Goal: Task Accomplishment & Management: Use online tool/utility

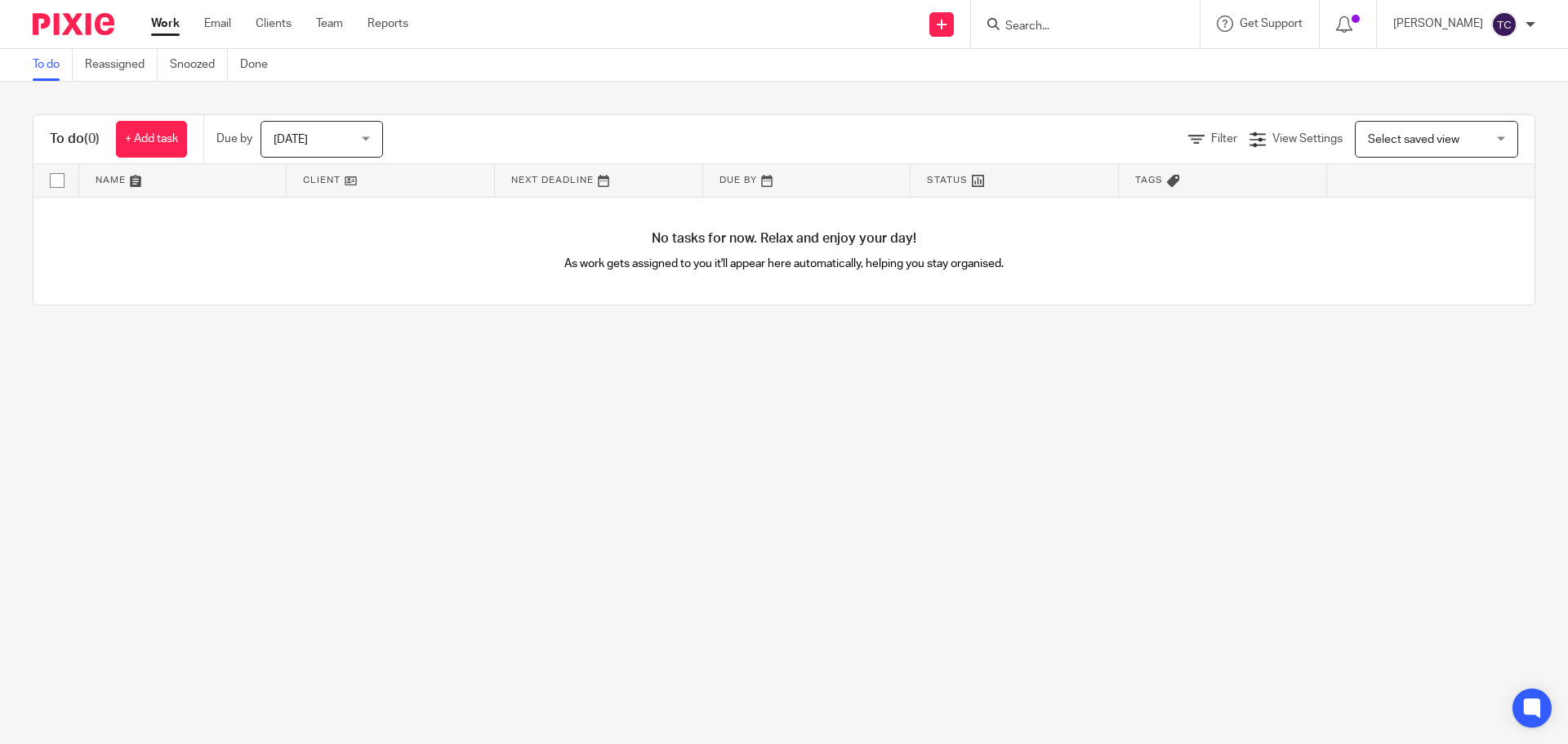
click at [1098, 24] on input "Search" at bounding box center [1077, 27] width 147 height 15
type input "promontoria hu"
click at [1125, 57] on link at bounding box center [1102, 64] width 203 height 24
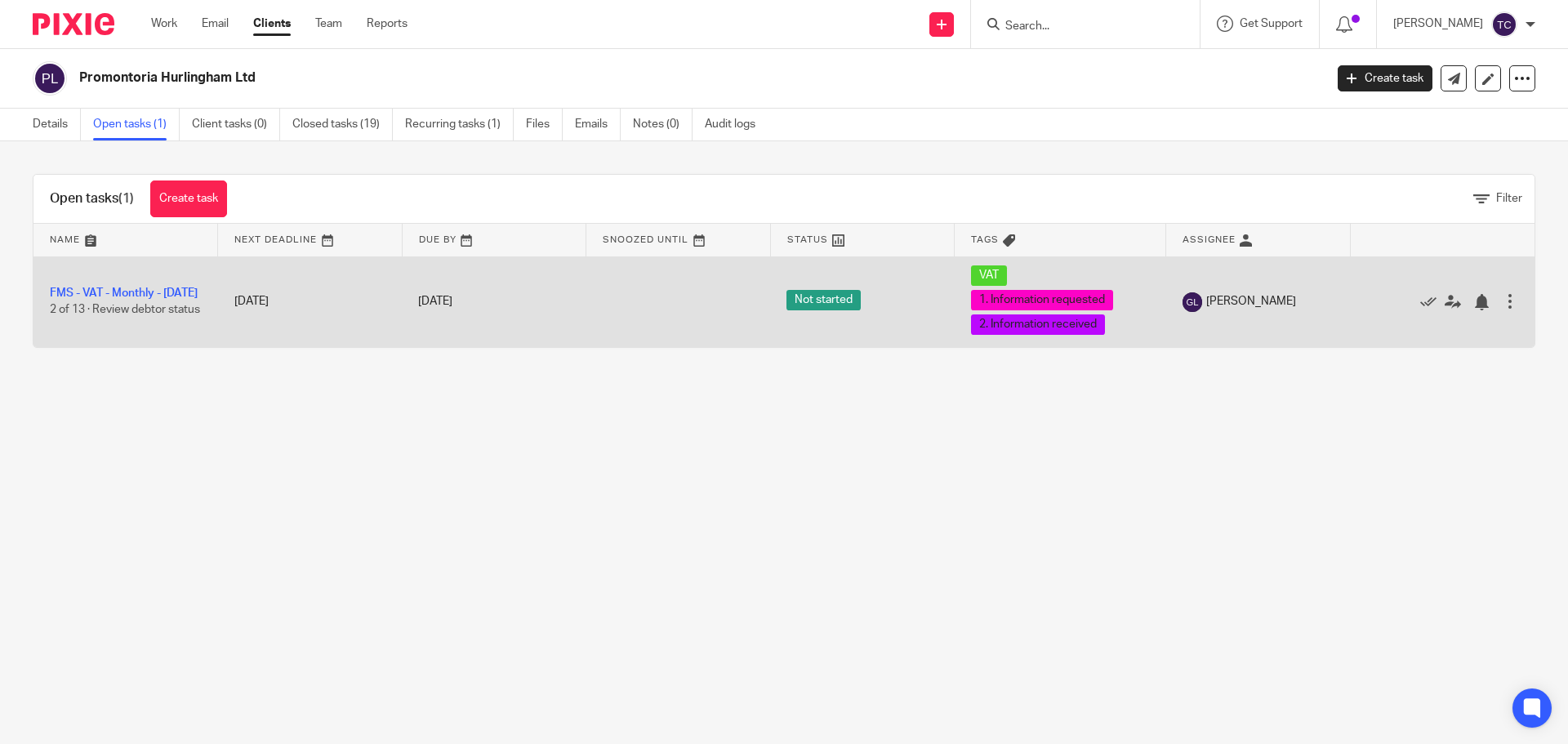
click at [108, 285] on td "FMS - VAT - Monthly - August 2025 2 of 13 · Review debtor status" at bounding box center [126, 301] width 185 height 90
click at [77, 288] on link "FMS - VAT - Monthly - [DATE]" at bounding box center [123, 293] width 148 height 11
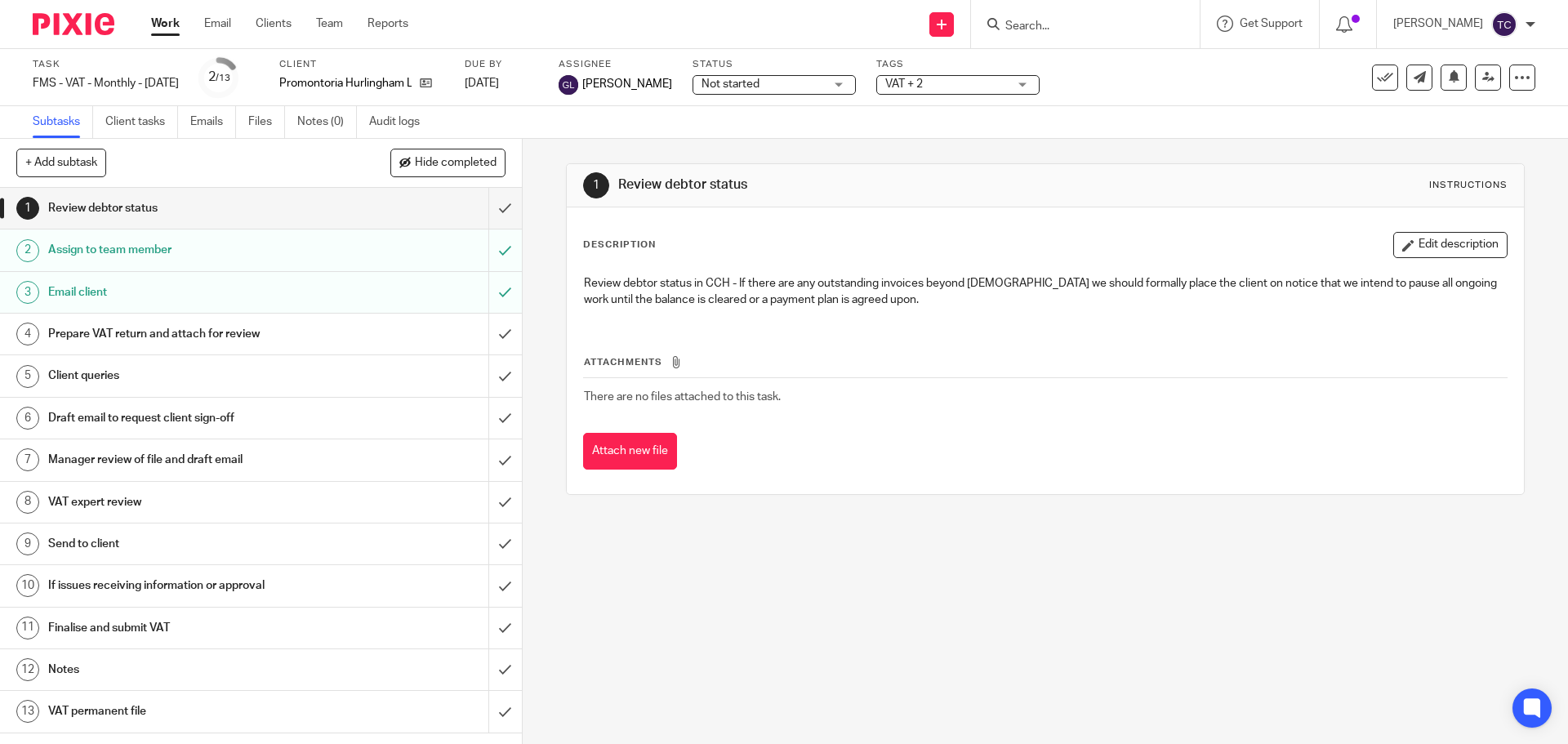
click at [373, 346] on div "Prepare VAT return and attach for review" at bounding box center [260, 334] width 424 height 24
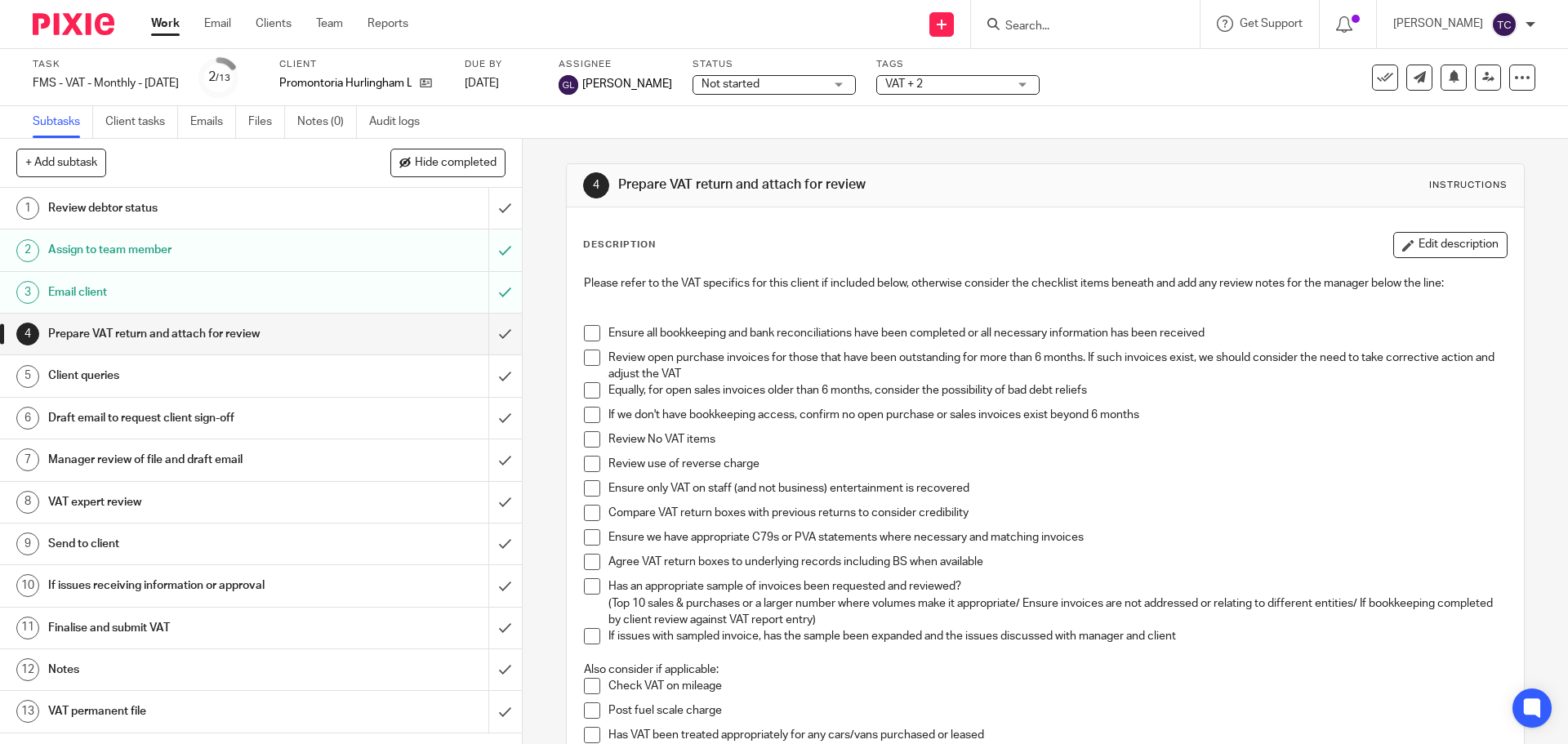
click at [592, 334] on span at bounding box center [592, 332] width 16 height 16
click at [593, 354] on span at bounding box center [592, 357] width 16 height 16
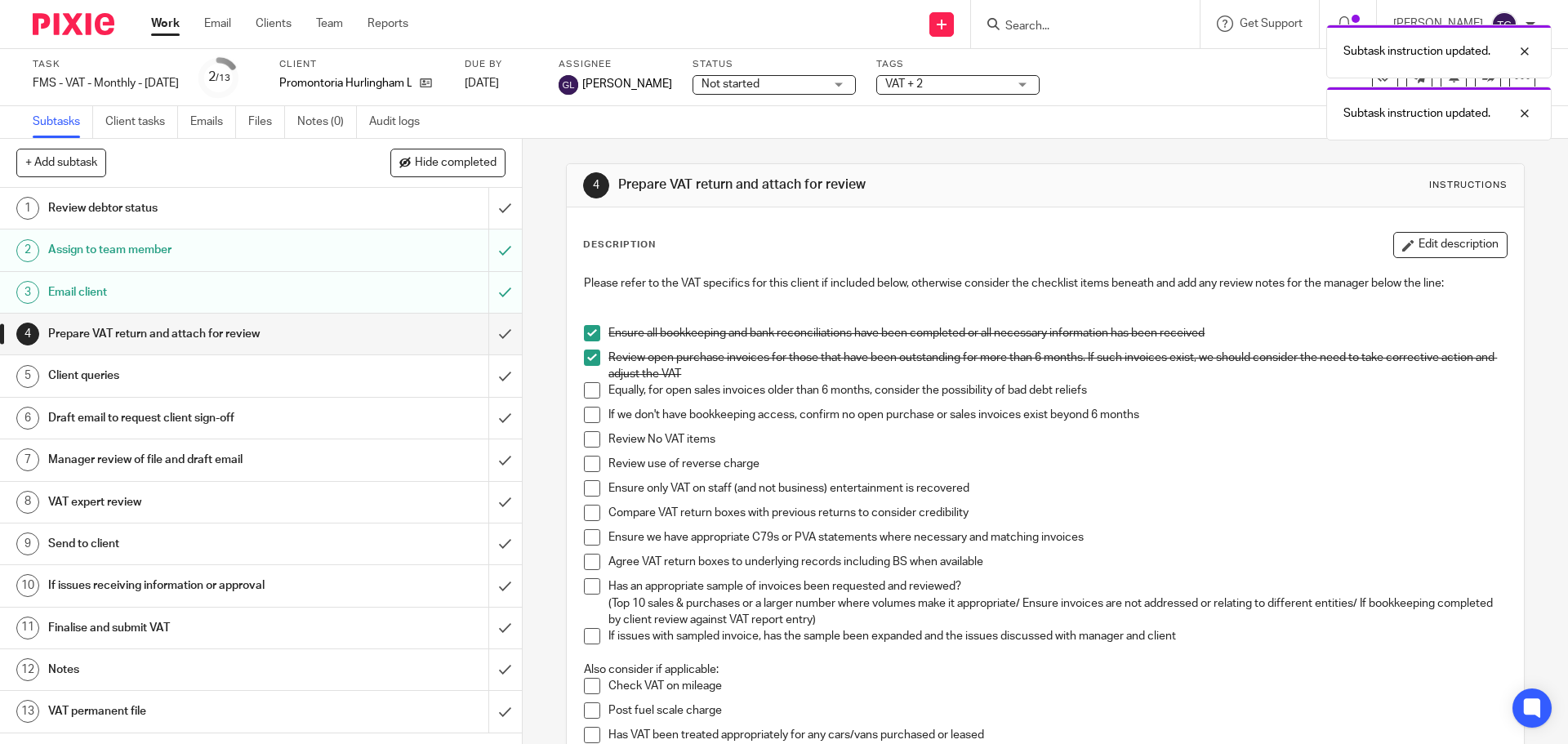
click at [586, 390] on span at bounding box center [592, 390] width 16 height 16
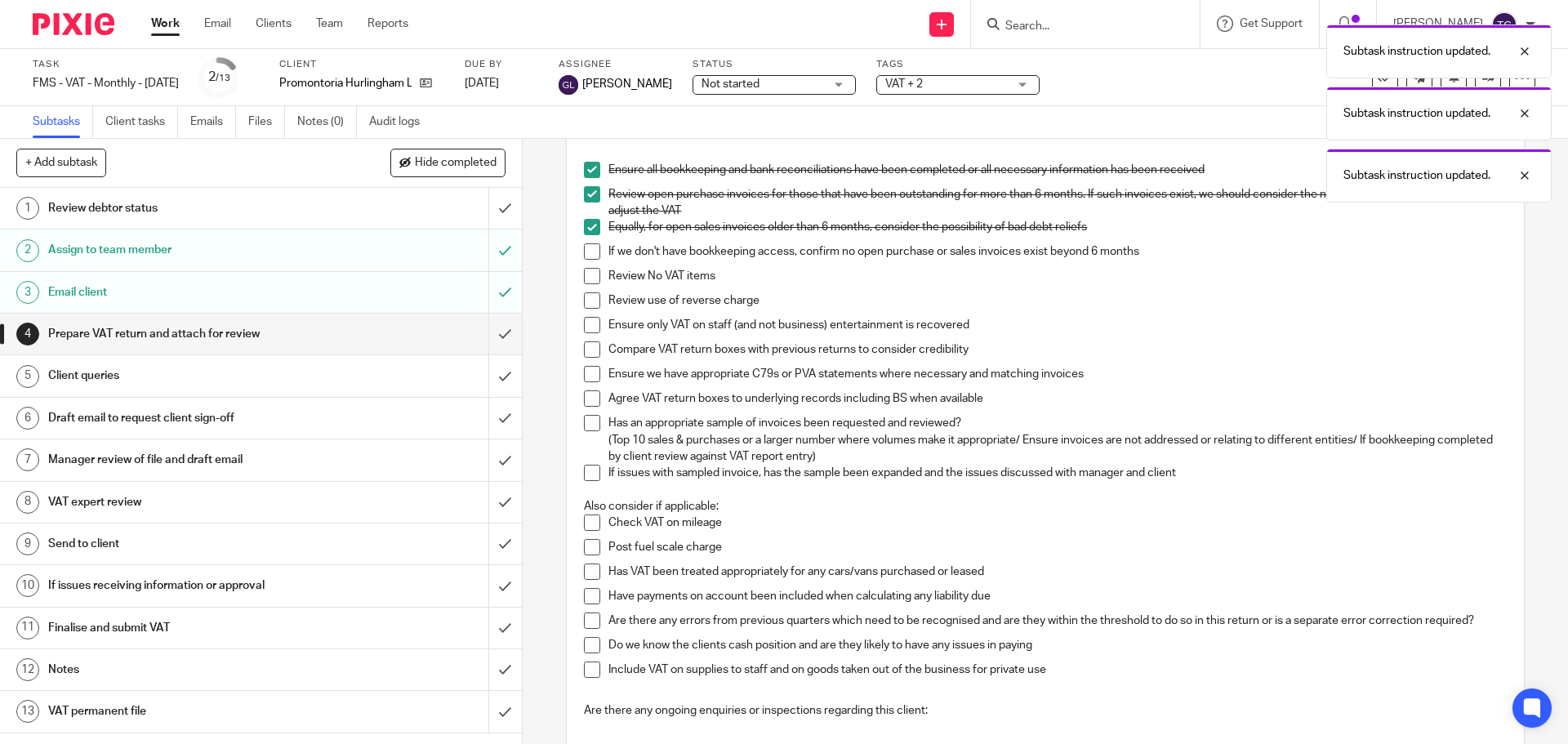
click at [586, 252] on span at bounding box center [592, 251] width 16 height 16
click at [592, 276] on span at bounding box center [592, 275] width 16 height 16
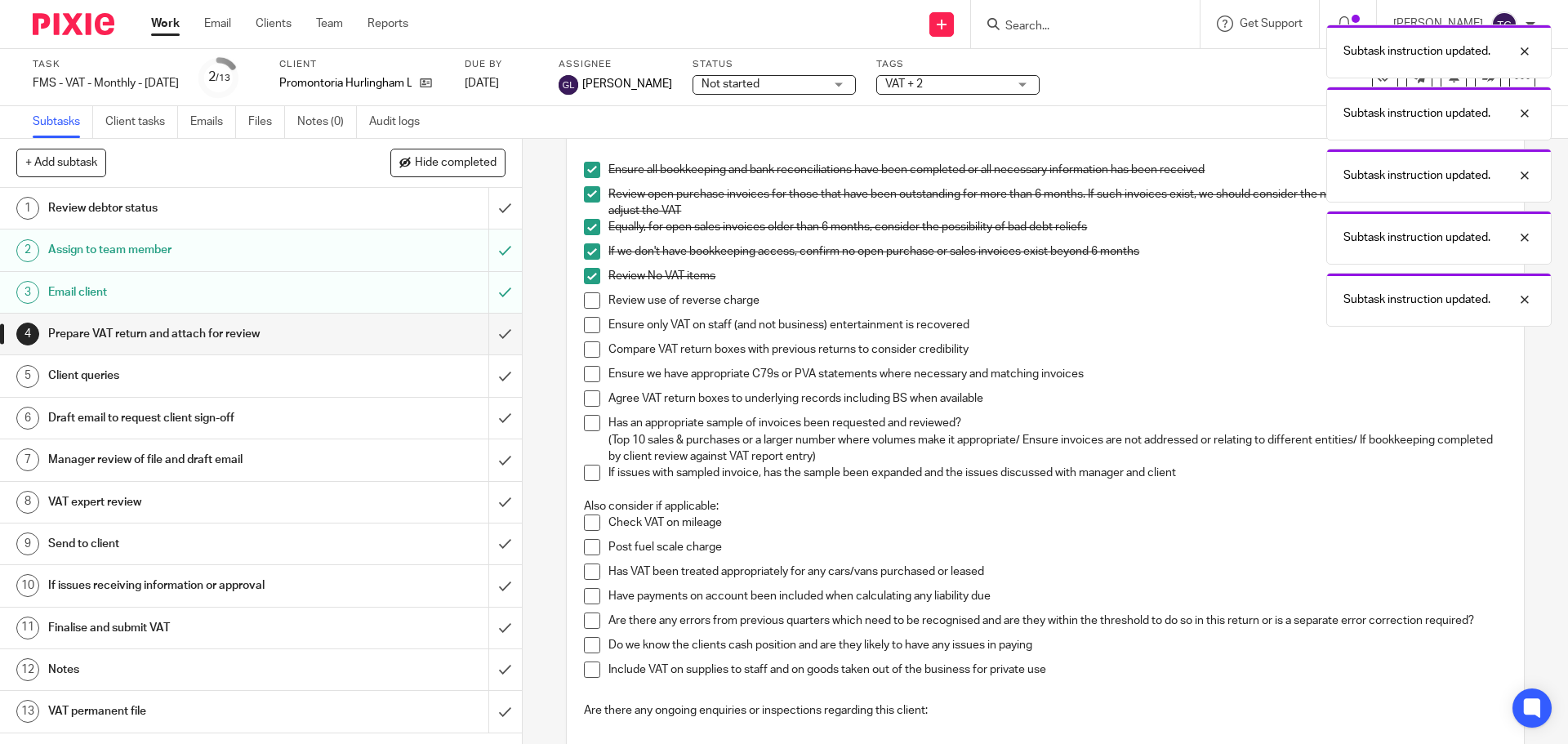
click at [590, 300] on span at bounding box center [592, 299] width 16 height 16
click at [590, 323] on span at bounding box center [592, 324] width 16 height 16
click at [587, 353] on span at bounding box center [592, 348] width 16 height 16
click at [592, 378] on span at bounding box center [592, 373] width 16 height 16
click at [590, 399] on span at bounding box center [592, 397] width 16 height 16
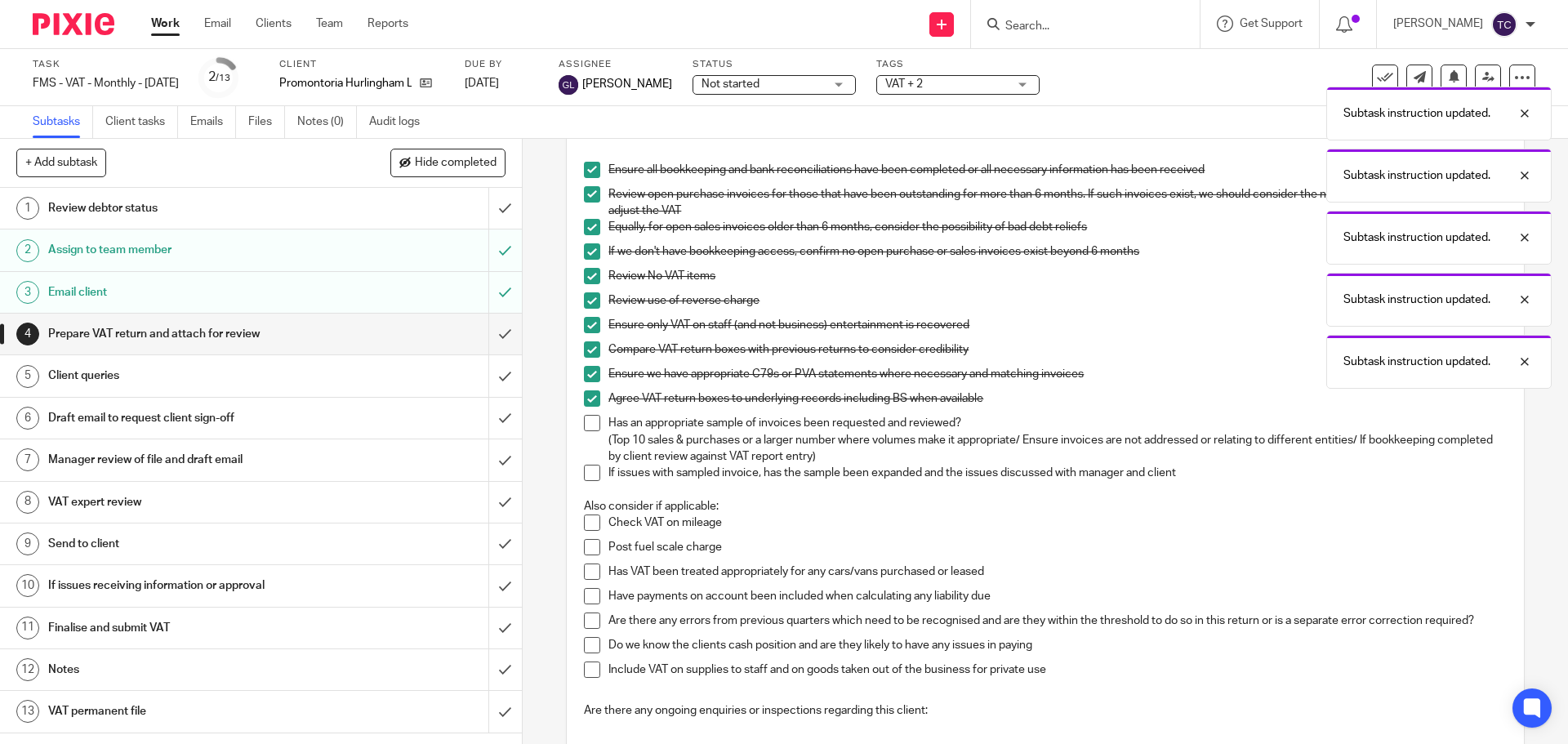
click at [590, 430] on span at bounding box center [592, 422] width 16 height 16
click at [590, 466] on span at bounding box center [592, 472] width 16 height 16
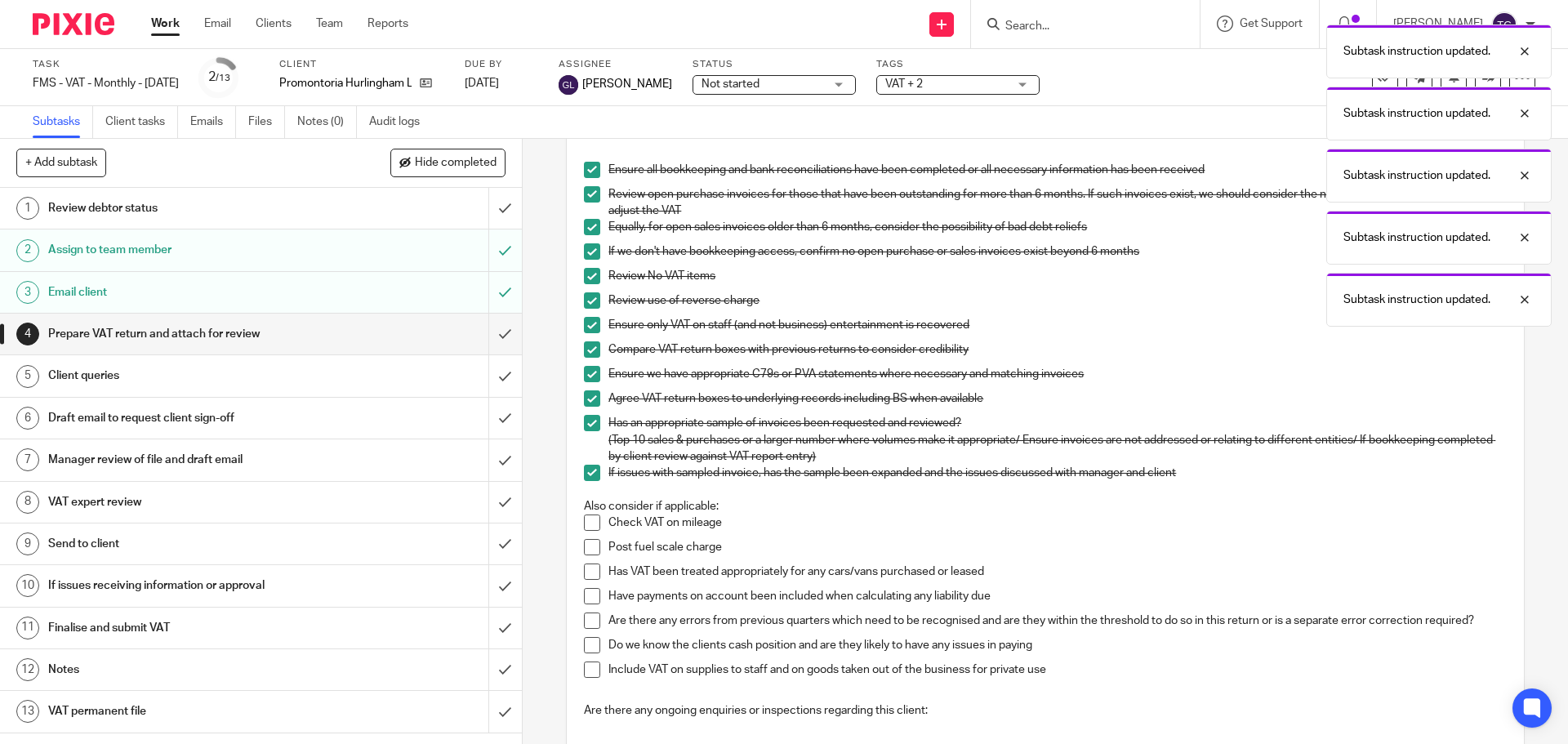
scroll to position [327, 0]
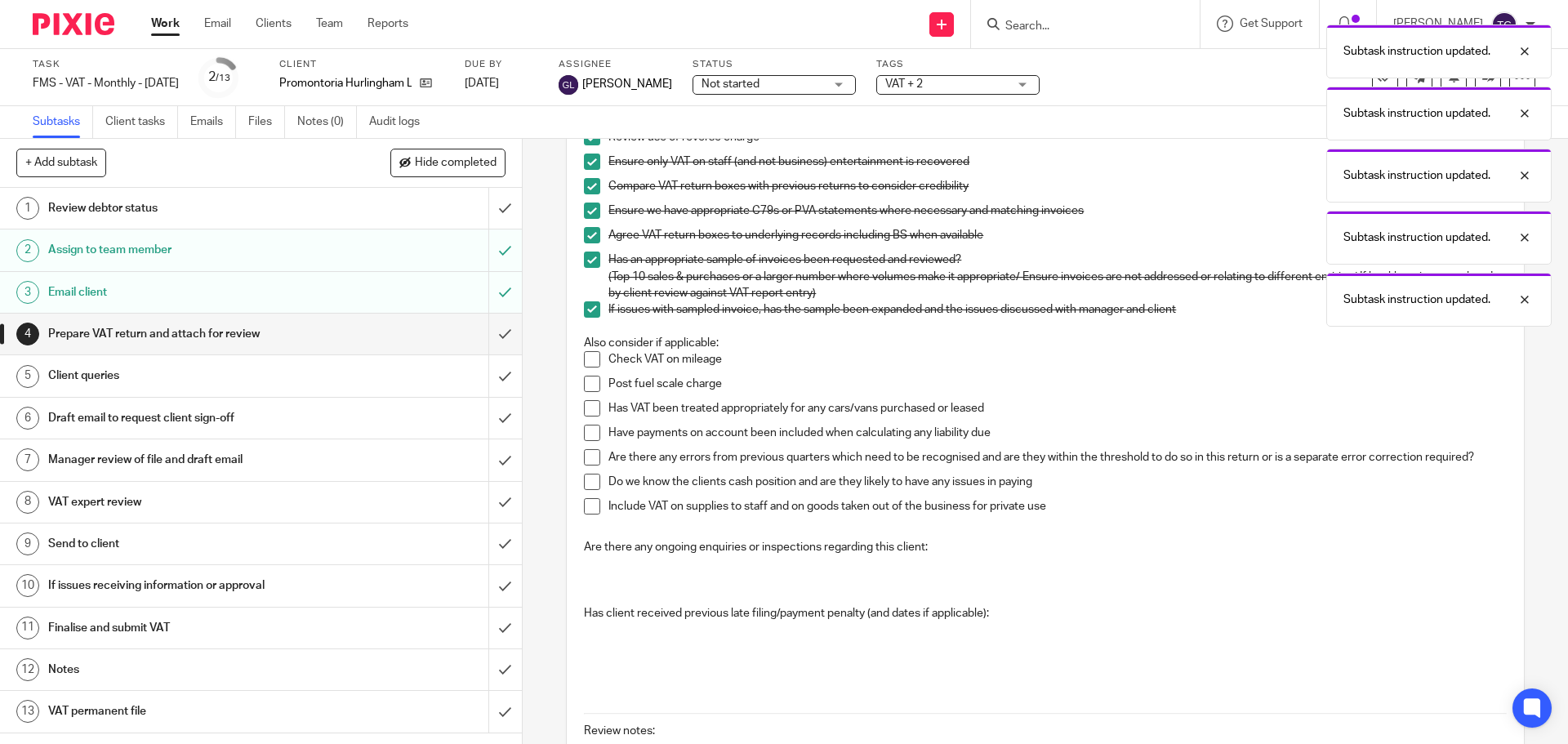
click at [584, 353] on span at bounding box center [592, 359] width 16 height 16
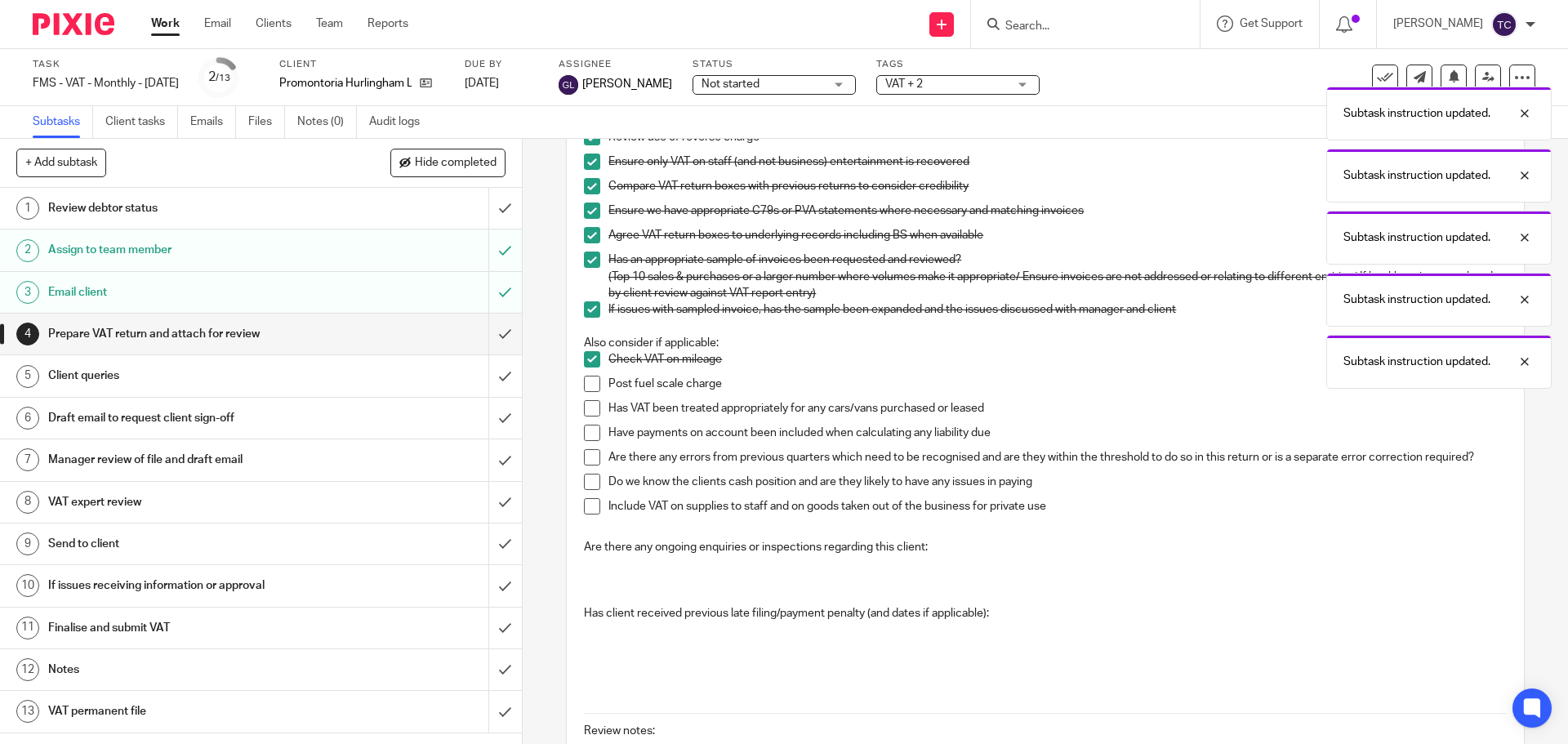
click at [585, 354] on span at bounding box center [592, 359] width 16 height 16
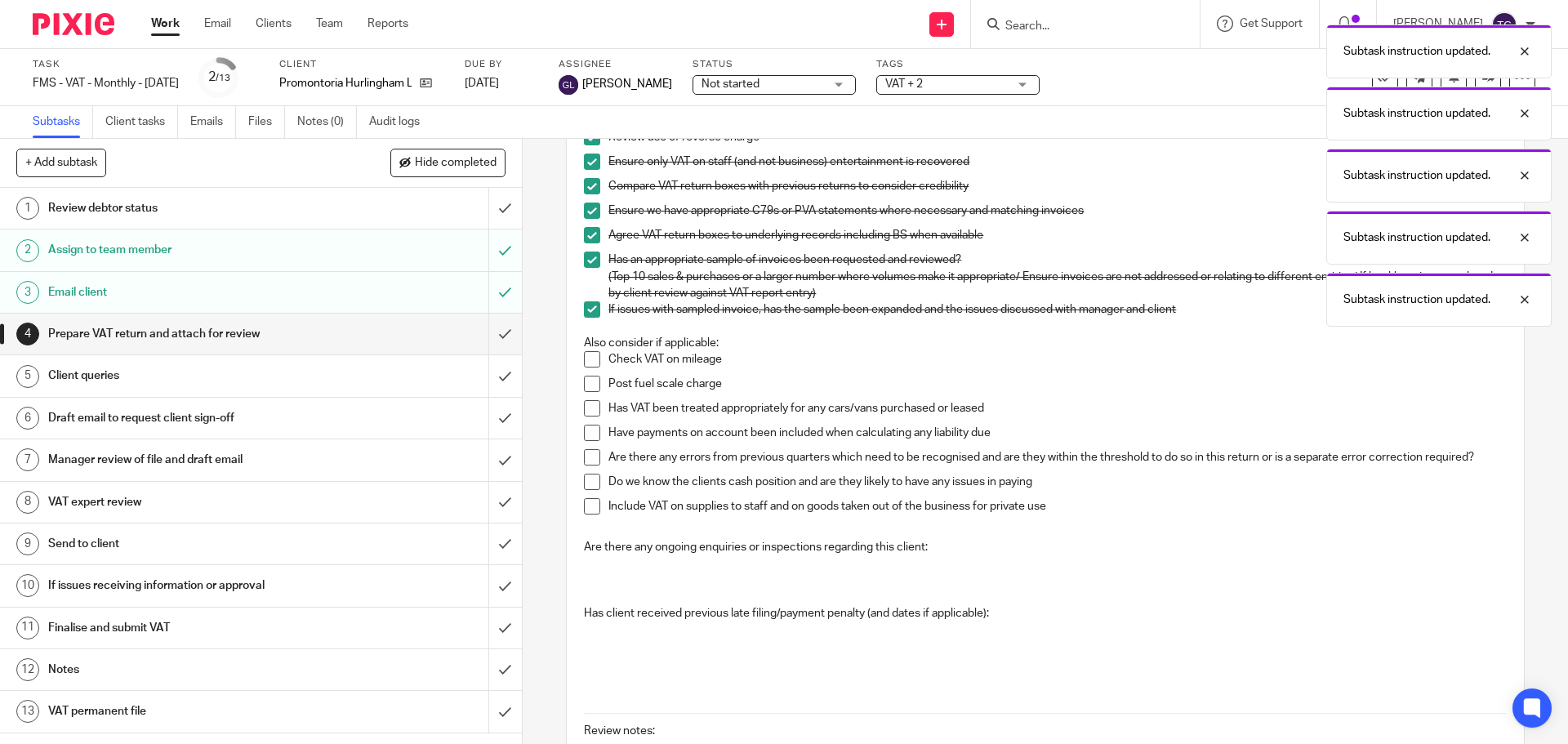
scroll to position [533, 0]
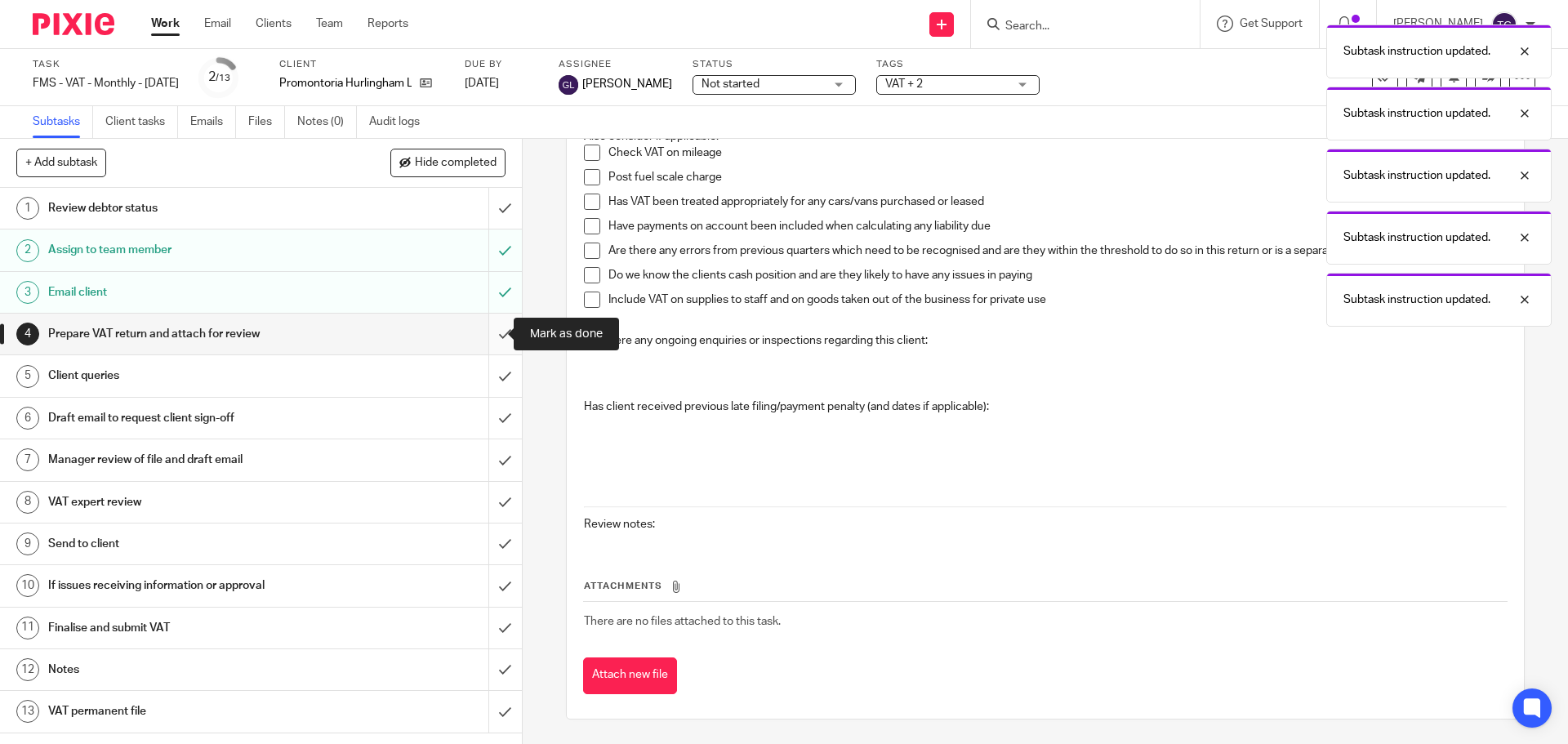
click at [488, 336] on input "submit" at bounding box center [261, 333] width 522 height 40
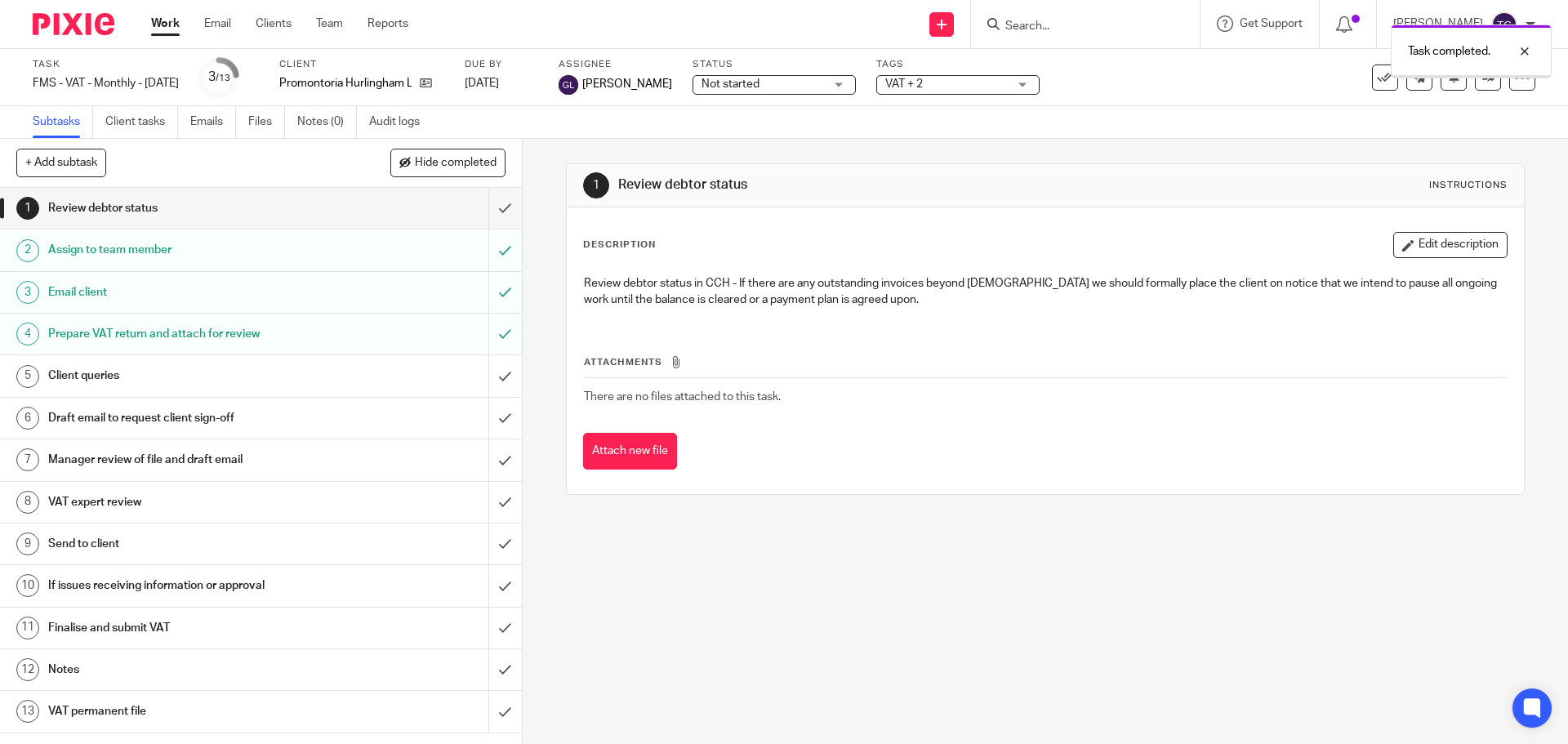
drag, startPoint x: 0, startPoint y: 0, endPoint x: 433, endPoint y: 380, distance: 576.1
click at [433, 380] on div "Client queries" at bounding box center [260, 376] width 424 height 24
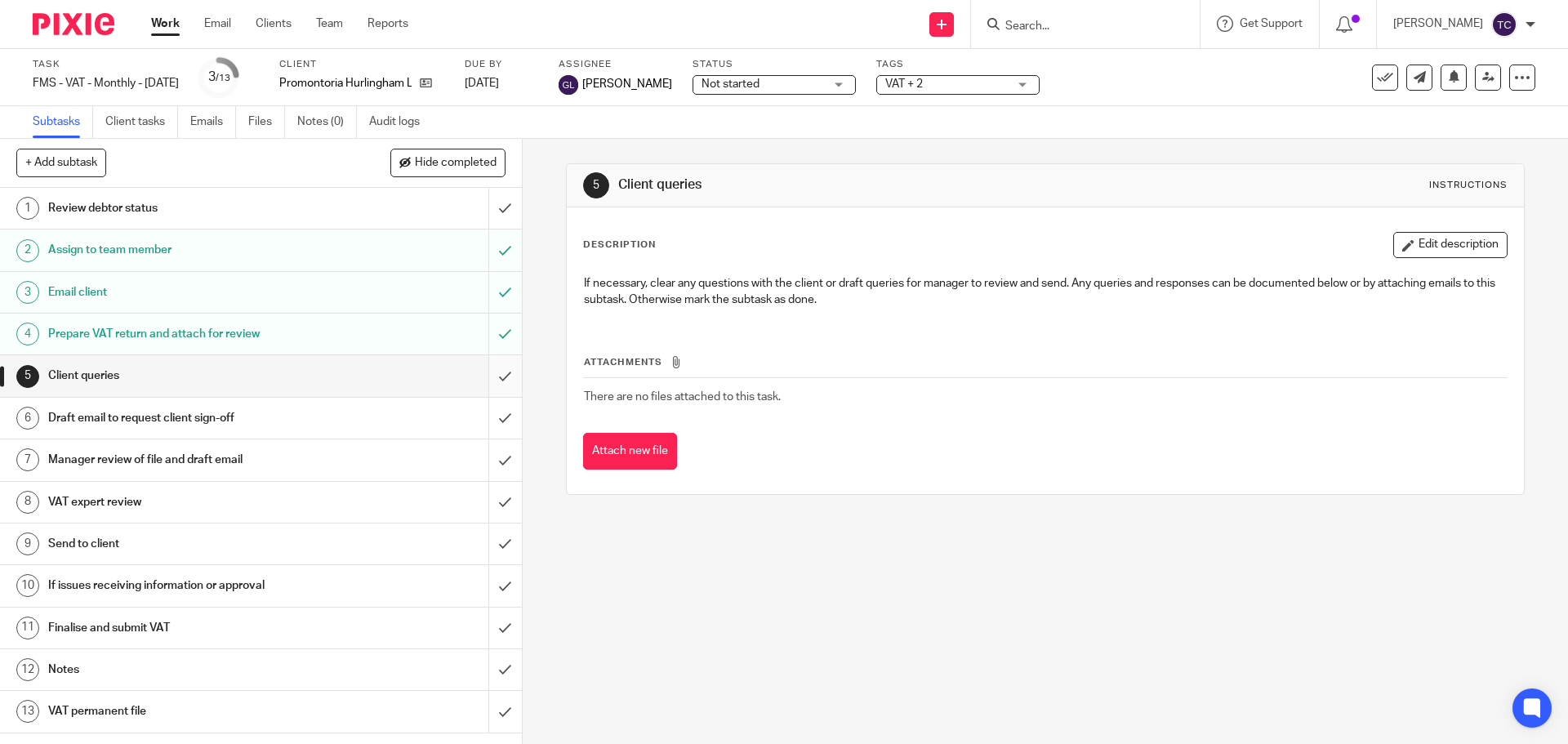
click at [493, 371] on input "submit" at bounding box center [261, 375] width 522 height 40
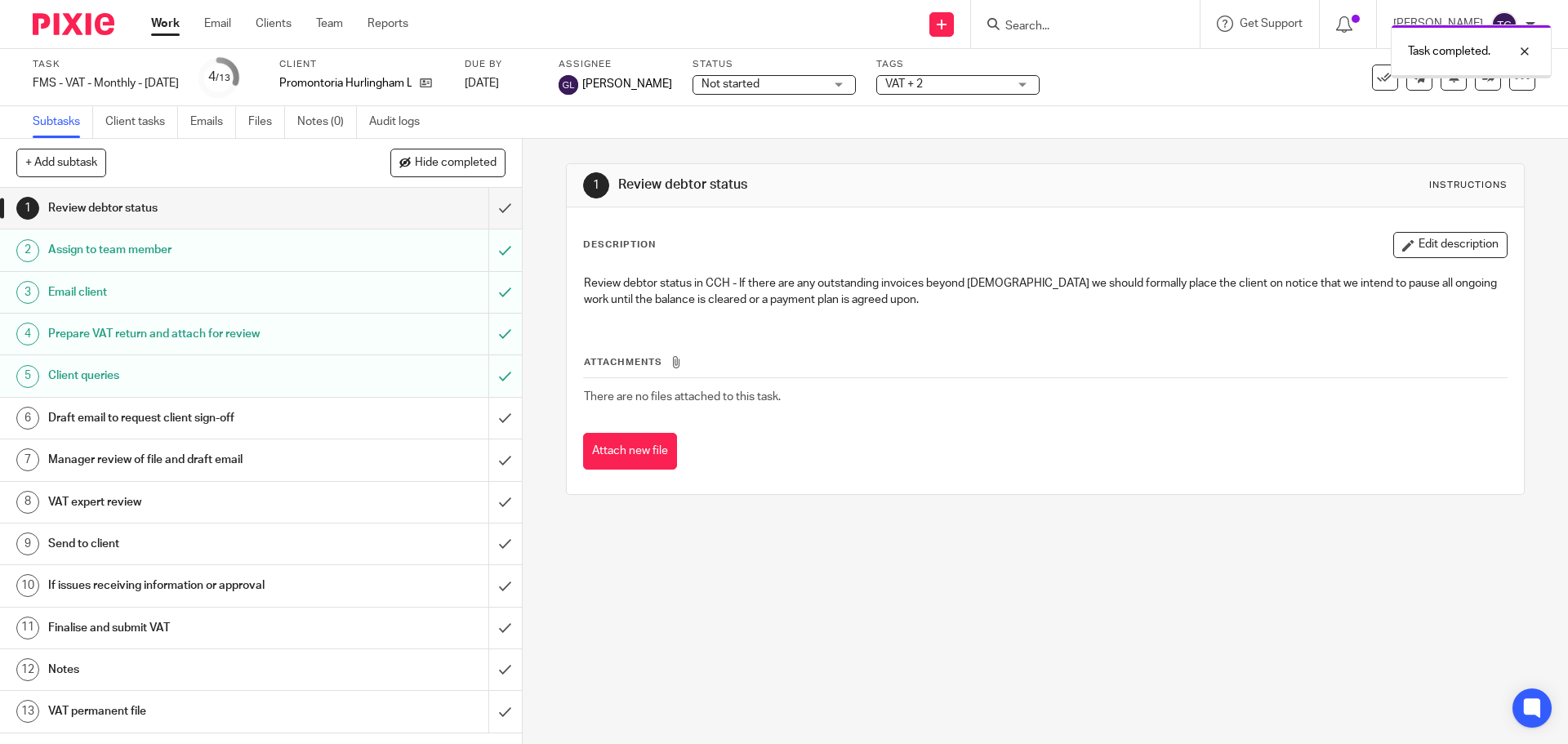
click at [342, 419] on div "Draft email to request client sign-off" at bounding box center [260, 418] width 424 height 24
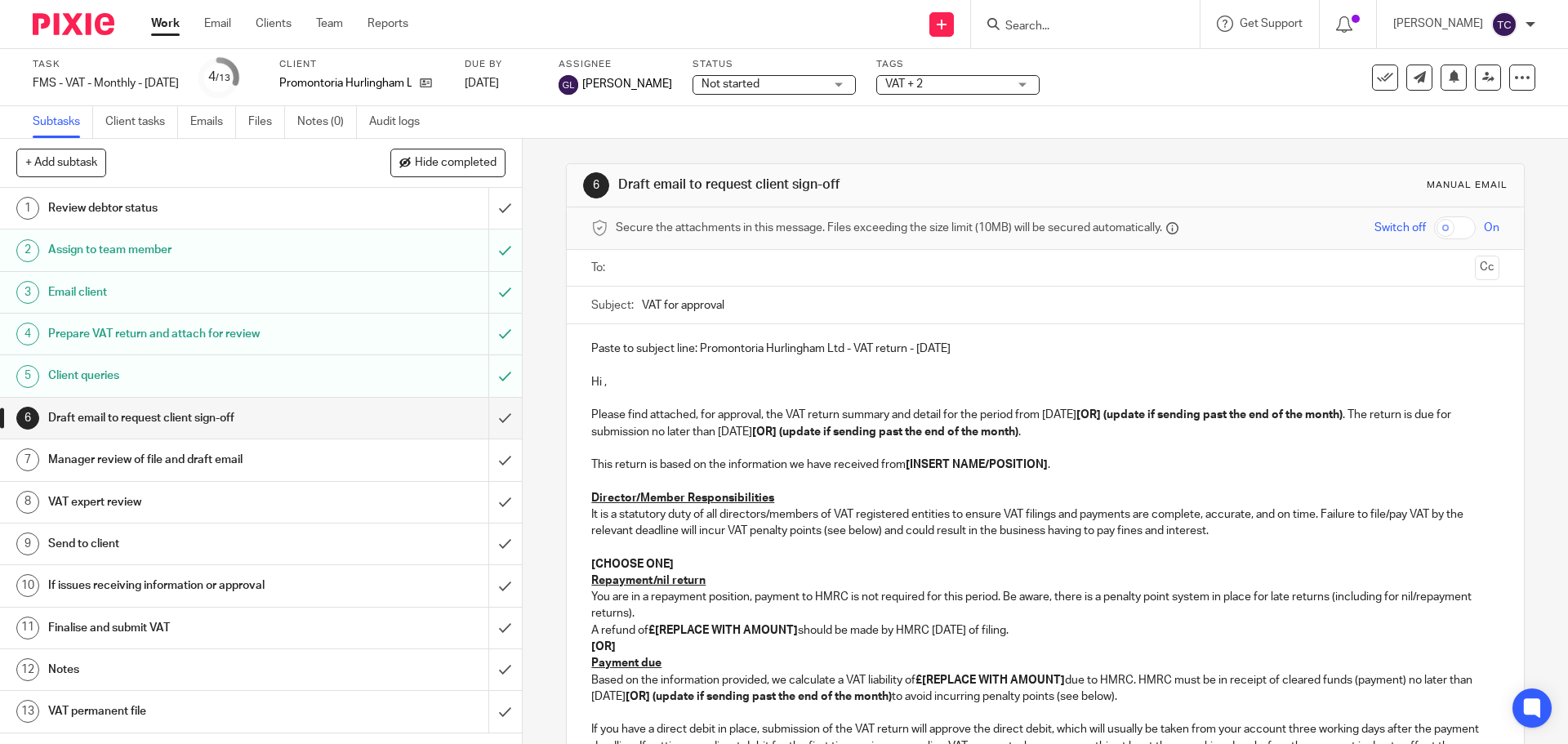
click at [695, 378] on p "Hi ," at bounding box center [1045, 381] width 907 height 16
click at [598, 381] on p "Hi ," at bounding box center [1045, 381] width 907 height 16
click at [603, 388] on p "Hi ," at bounding box center [1045, 381] width 907 height 16
click at [763, 564] on p "[CHOOSE ONE]" at bounding box center [1045, 563] width 907 height 16
drag, startPoint x: 656, startPoint y: 627, endPoint x: 795, endPoint y: 633, distance: 139.1
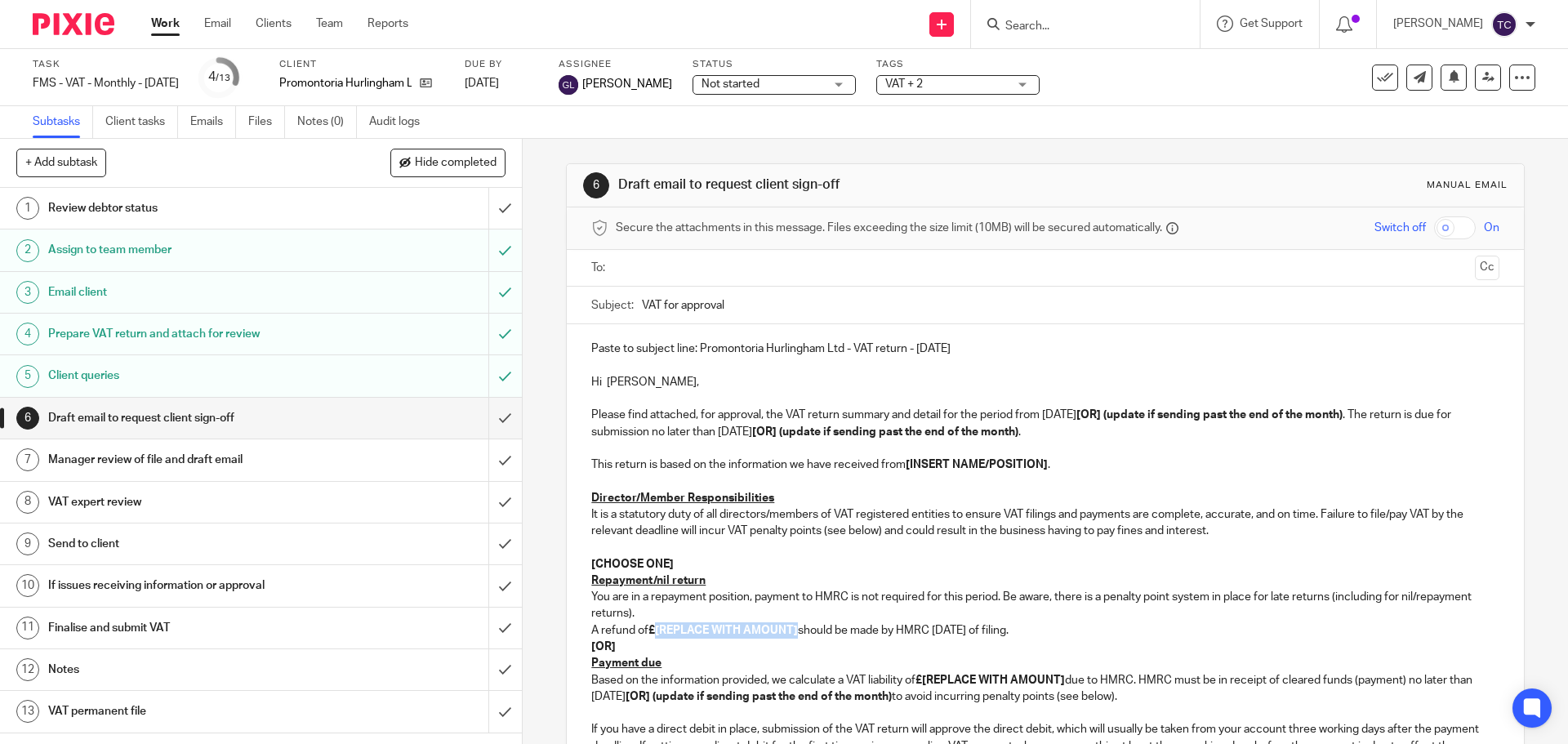
click at [795, 633] on strong "£[REPLACE WITH AMOUNT]" at bounding box center [723, 630] width 150 height 11
drag, startPoint x: 662, startPoint y: 629, endPoint x: 705, endPoint y: 629, distance: 43.0
click at [705, 629] on p "A refund of £ 63,677.76 should be made by HMRC within 6 weeks of filing." at bounding box center [1045, 630] width 907 height 16
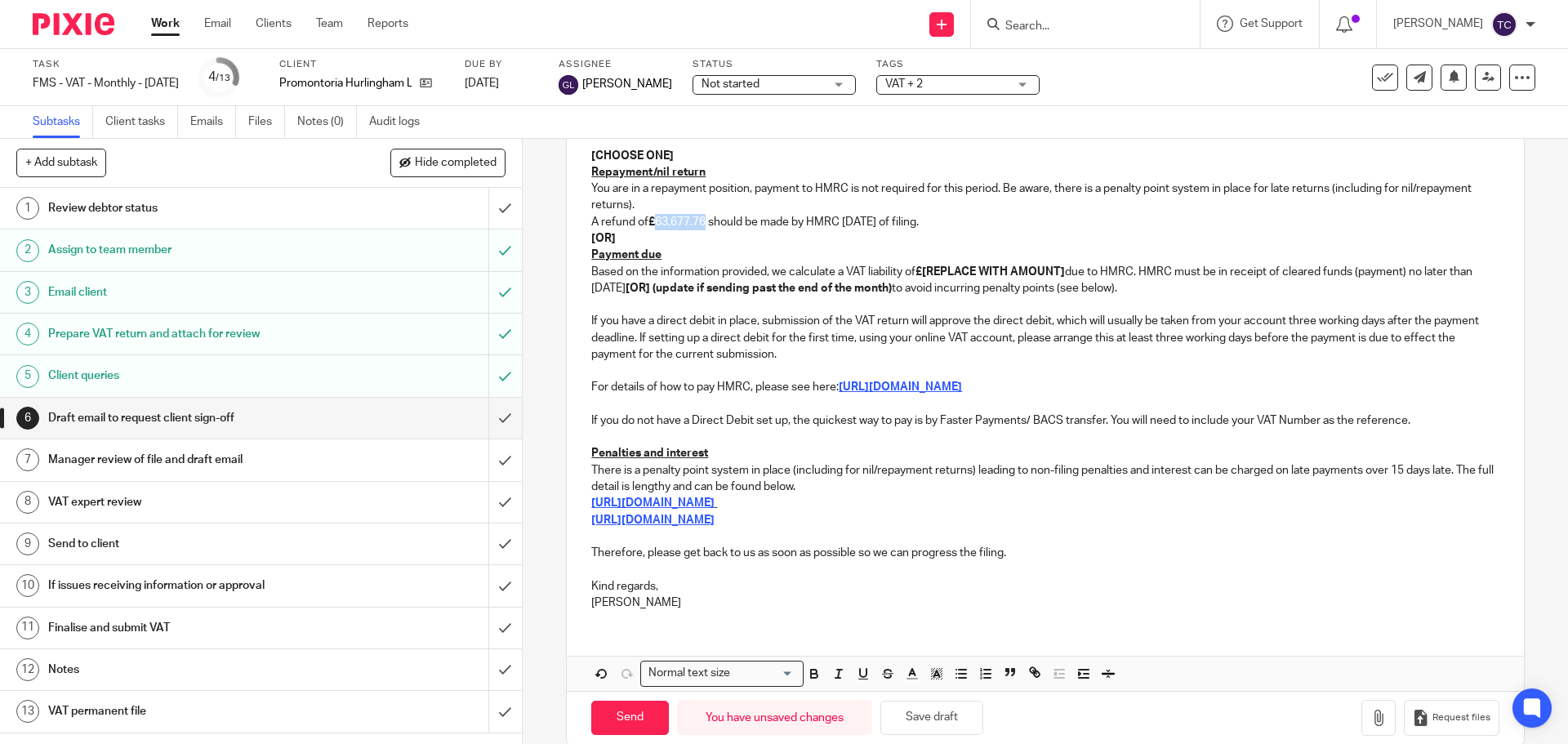
scroll to position [433, 0]
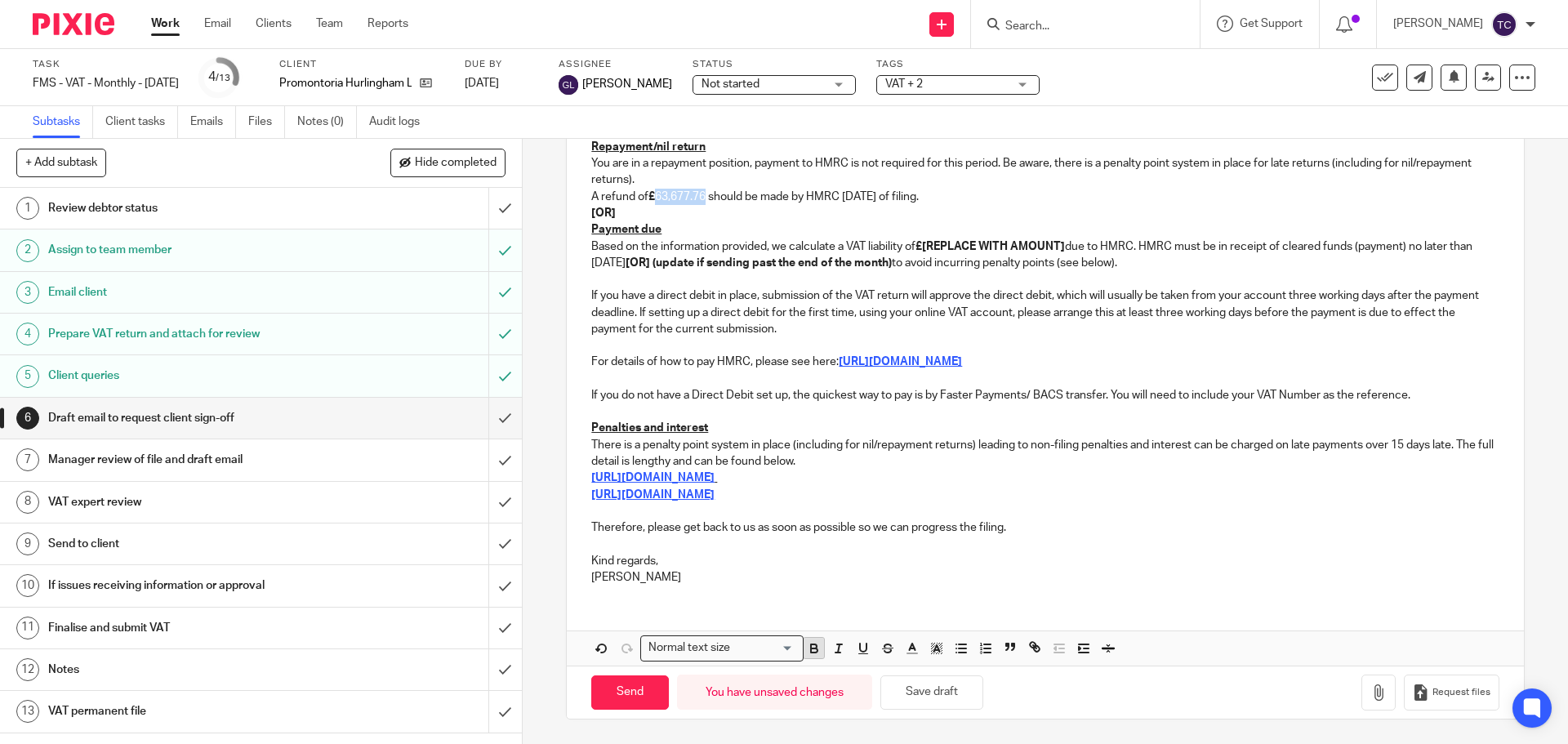
click at [811, 652] on icon "button" at bounding box center [814, 650] width 7 height 4
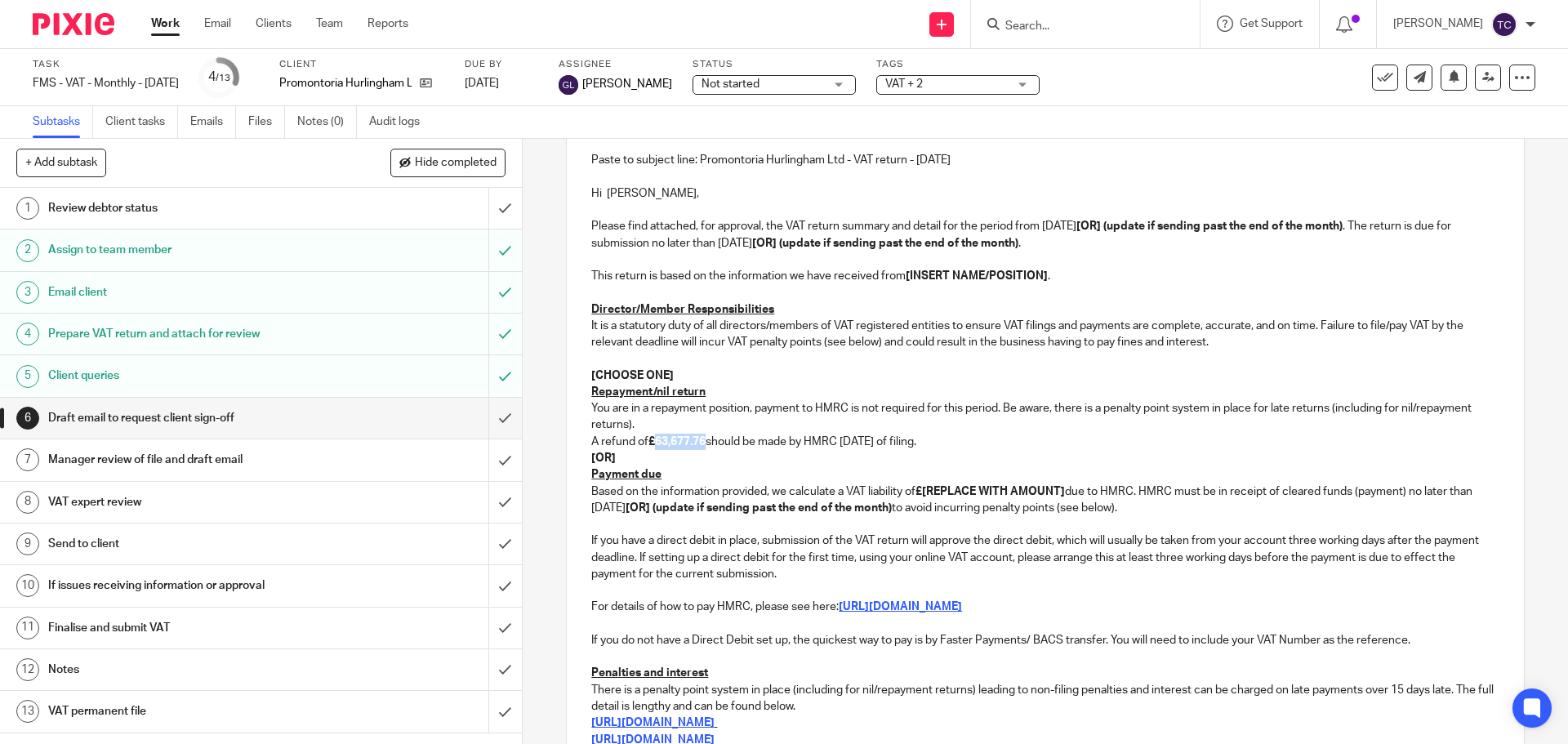
click at [640, 487] on p "Based on the information provided, we calculate a VAT liability of £[REPLACE WI…" at bounding box center [1045, 500] width 907 height 34
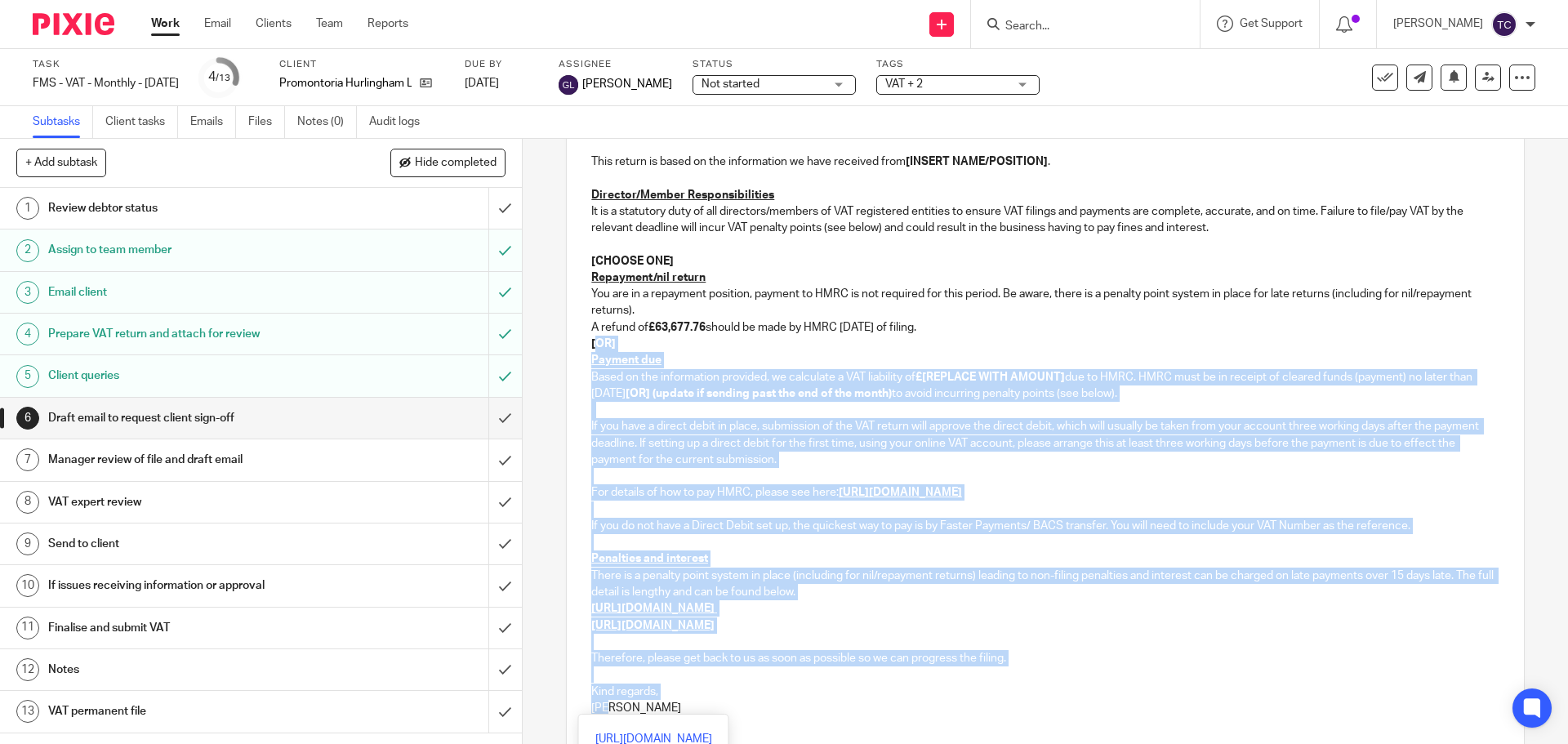
scroll to position [433, 0]
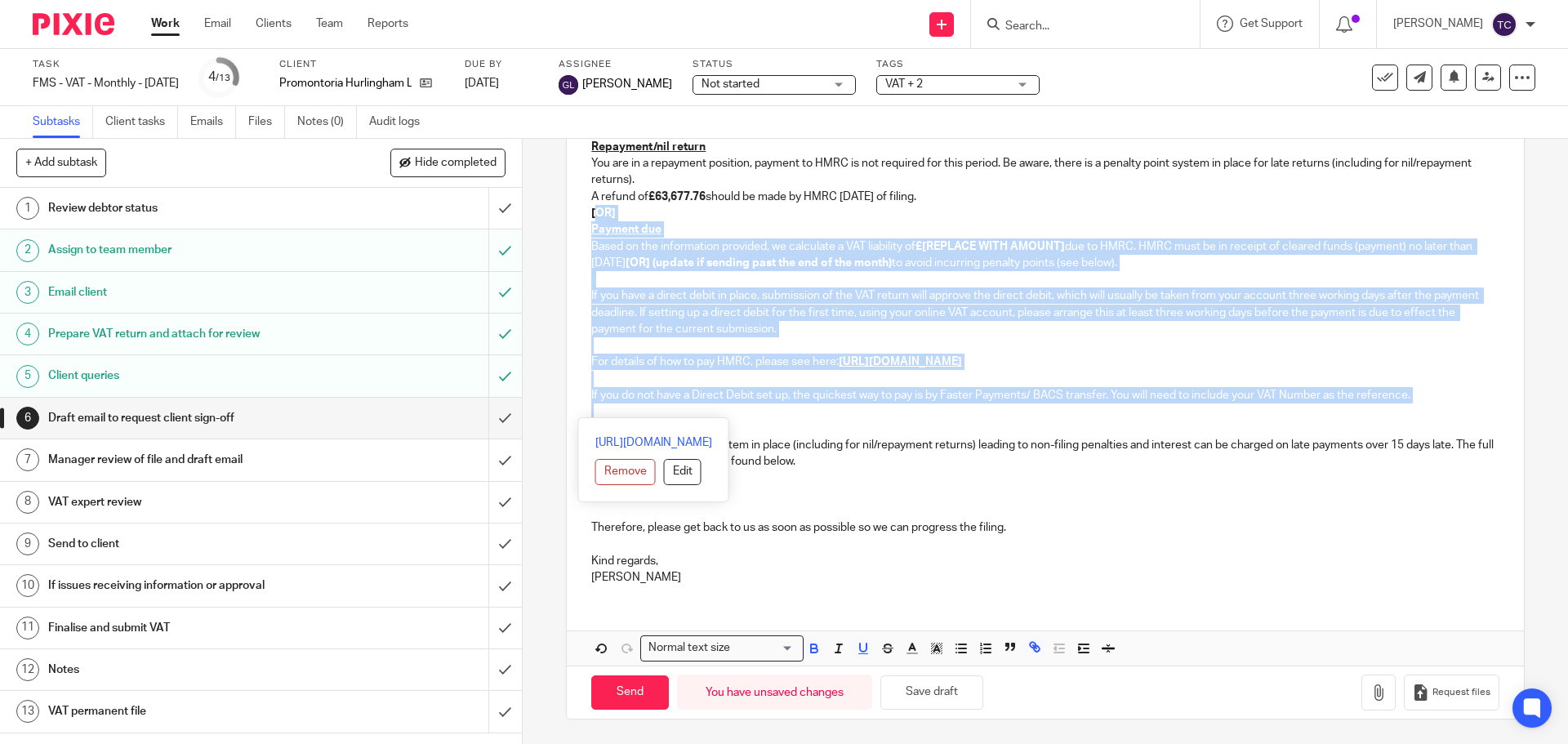
drag, startPoint x: 589, startPoint y: 456, endPoint x: 719, endPoint y: 414, distance: 136.6
click at [719, 414] on div "Paste to subject line: Promontoria Hurlingham Ltd - VAT return - August 2024 Hi…" at bounding box center [1045, 244] width 956 height 707
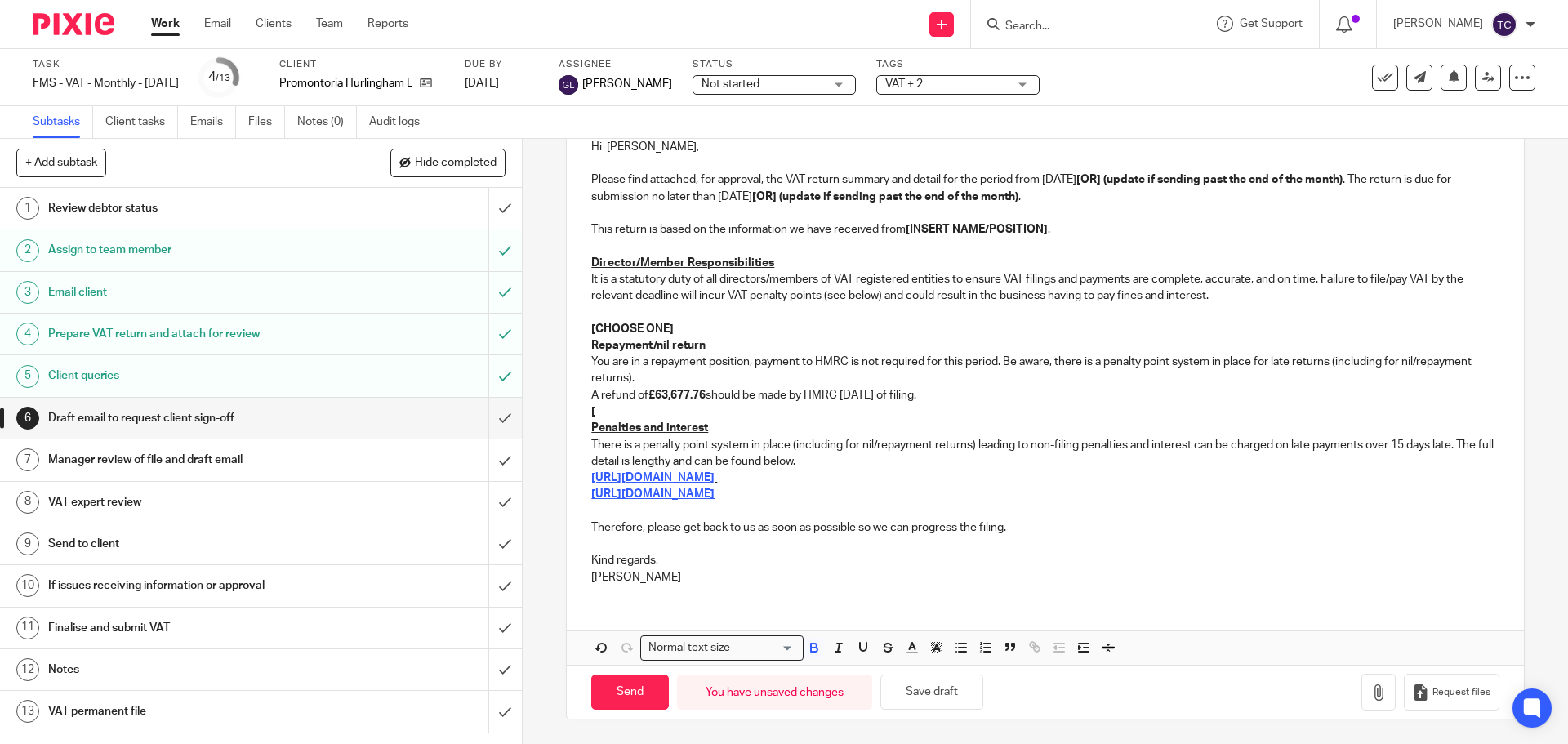
scroll to position [235, 0]
drag, startPoint x: 675, startPoint y: 330, endPoint x: 551, endPoint y: 320, distance: 124.4
click at [551, 323] on div "6 Draft email to request client sign-off Manual email Secure the attachments in…" at bounding box center [1046, 441] width 1046 height 605
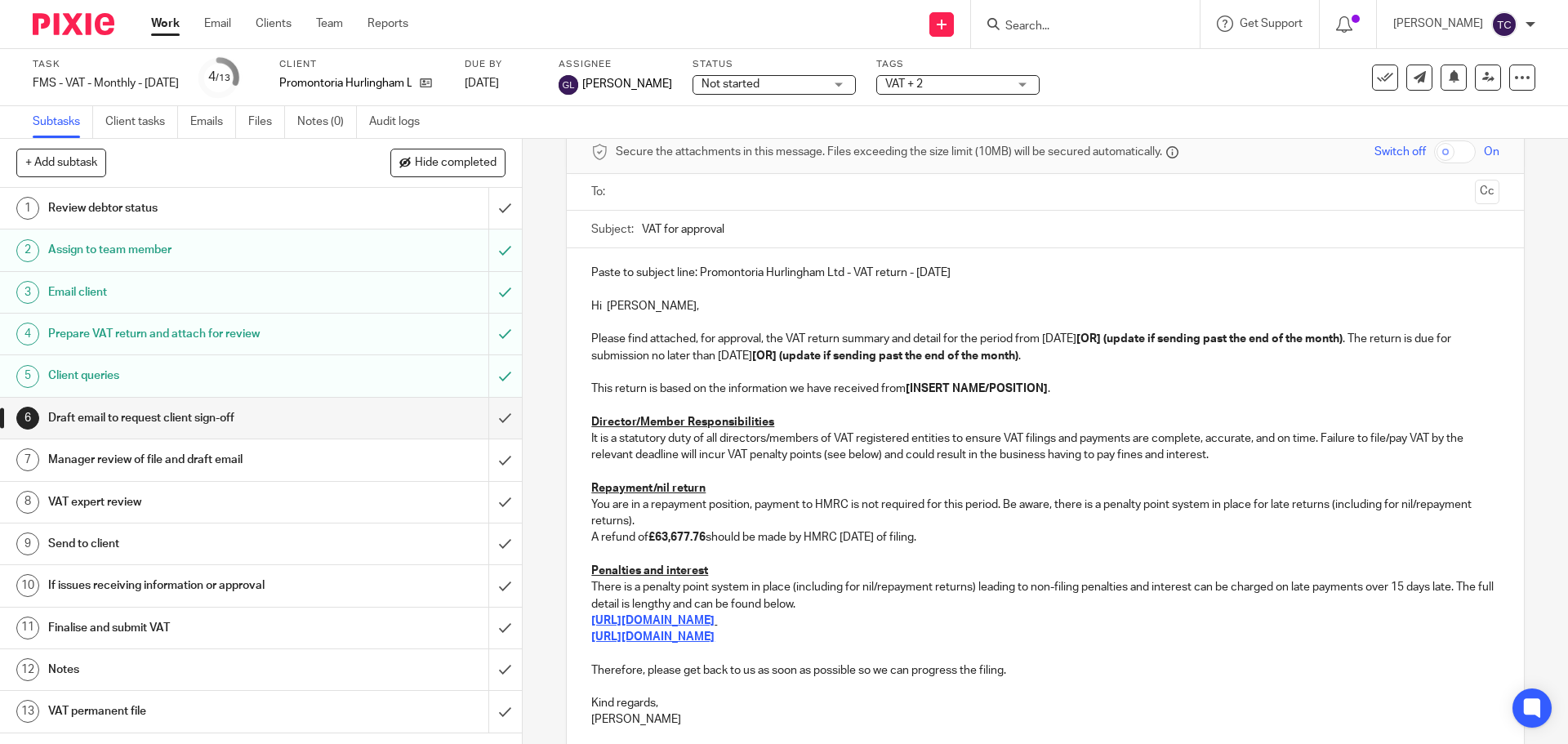
click at [1068, 359] on p "Please find attached, for approval, the VAT return summary and detail for the p…" at bounding box center [1045, 348] width 907 height 34
drag, startPoint x: 1110, startPoint y: 334, endPoint x: 1375, endPoint y: 343, distance: 265.2
click at [1343, 343] on strong "[OR] (update if sending past the end of the month)" at bounding box center [1210, 339] width 267 height 11
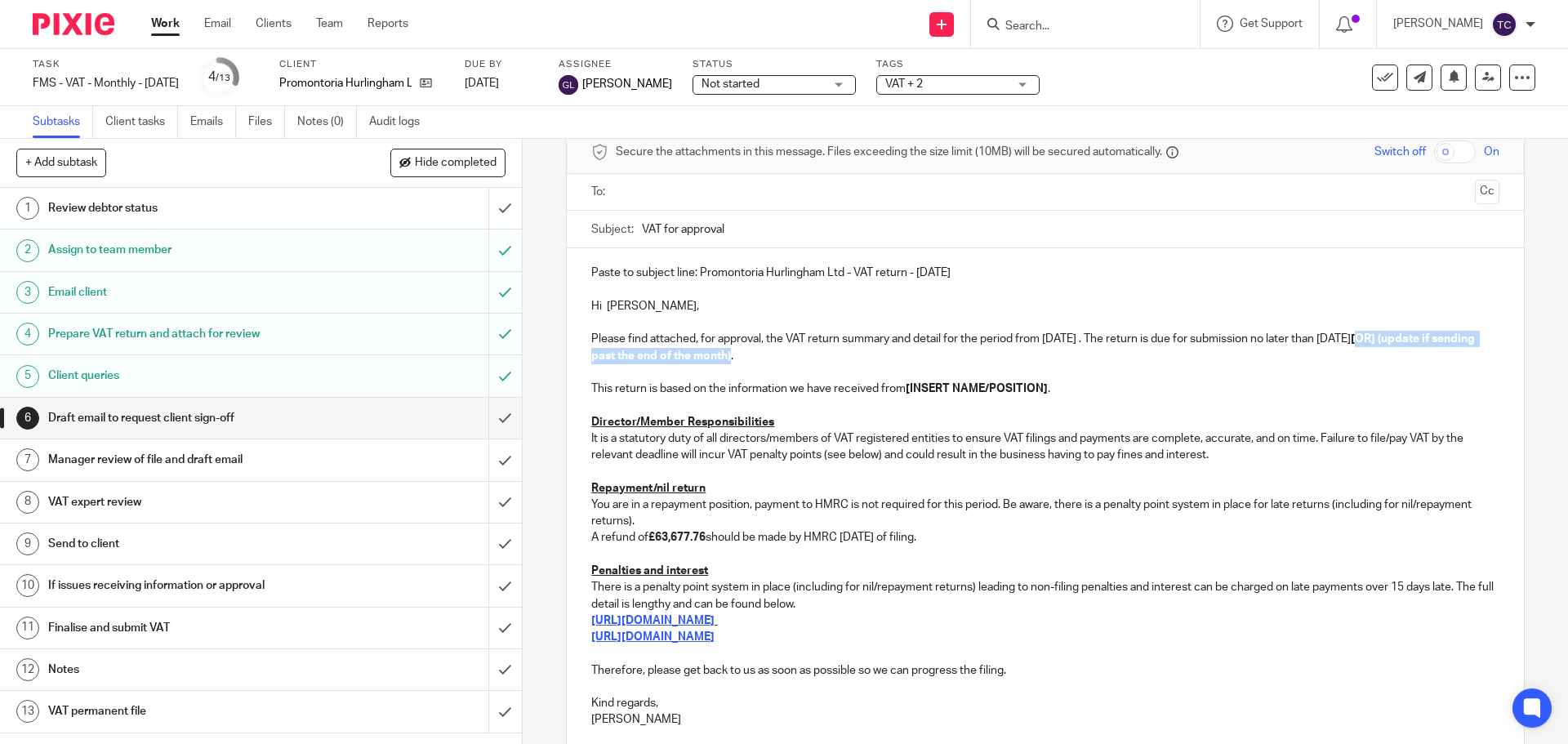
drag, startPoint x: 1414, startPoint y: 338, endPoint x: 825, endPoint y: 359, distance: 589.4
click at [825, 359] on strong "[OR] (update if sending past the end of the month)" at bounding box center [1035, 347] width 887 height 27
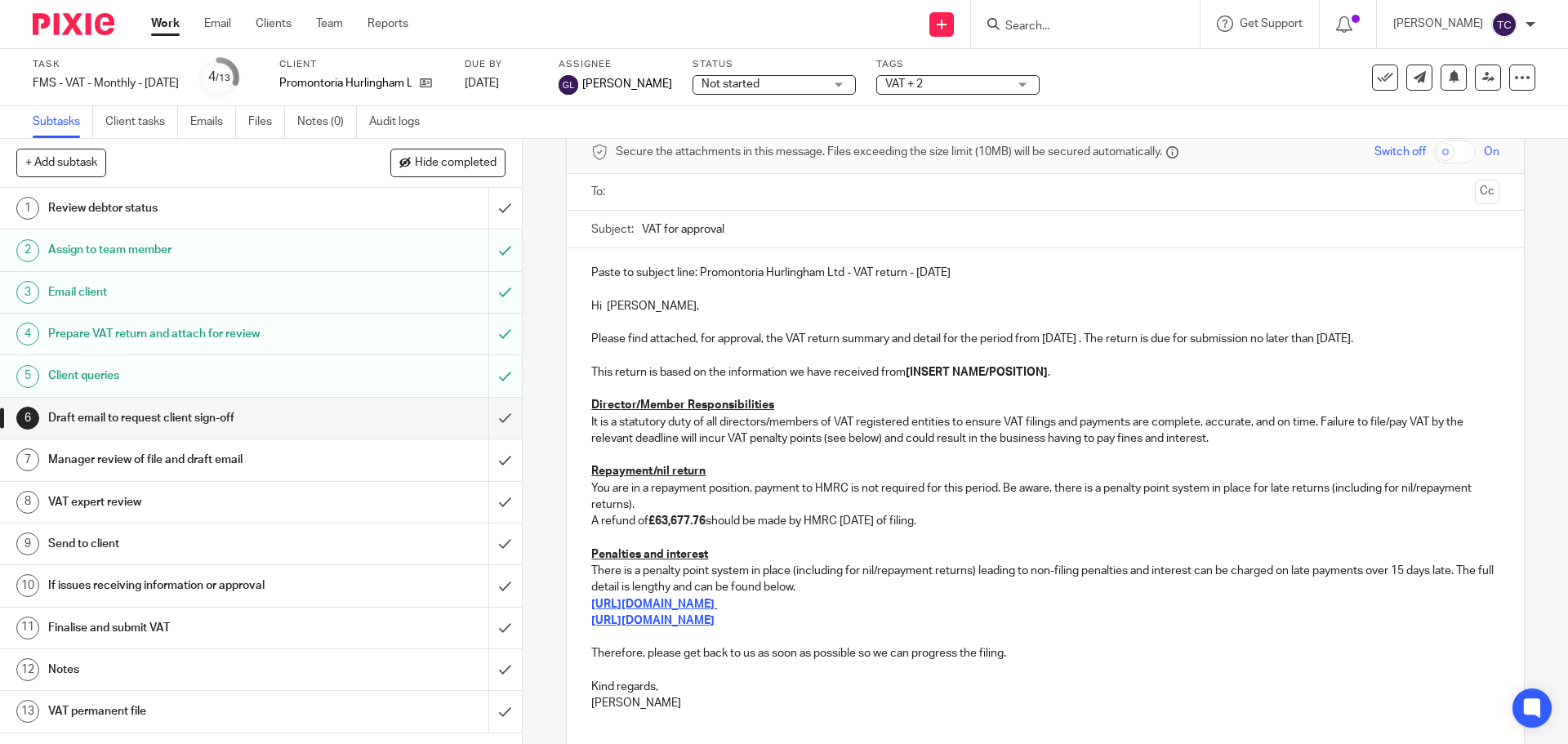
click at [1047, 370] on p "This return is based on the information we have received from [INSERT NAME/POSI…" at bounding box center [1045, 372] width 907 height 16
drag, startPoint x: 1045, startPoint y: 370, endPoint x: 904, endPoint y: 372, distance: 141.0
click at [904, 372] on p "This return is based on the information we have received from [INSERT NAME/POSI…" at bounding box center [1045, 372] width 907 height 16
click at [845, 464] on p "Repayment/nil return" at bounding box center [1045, 471] width 907 height 16
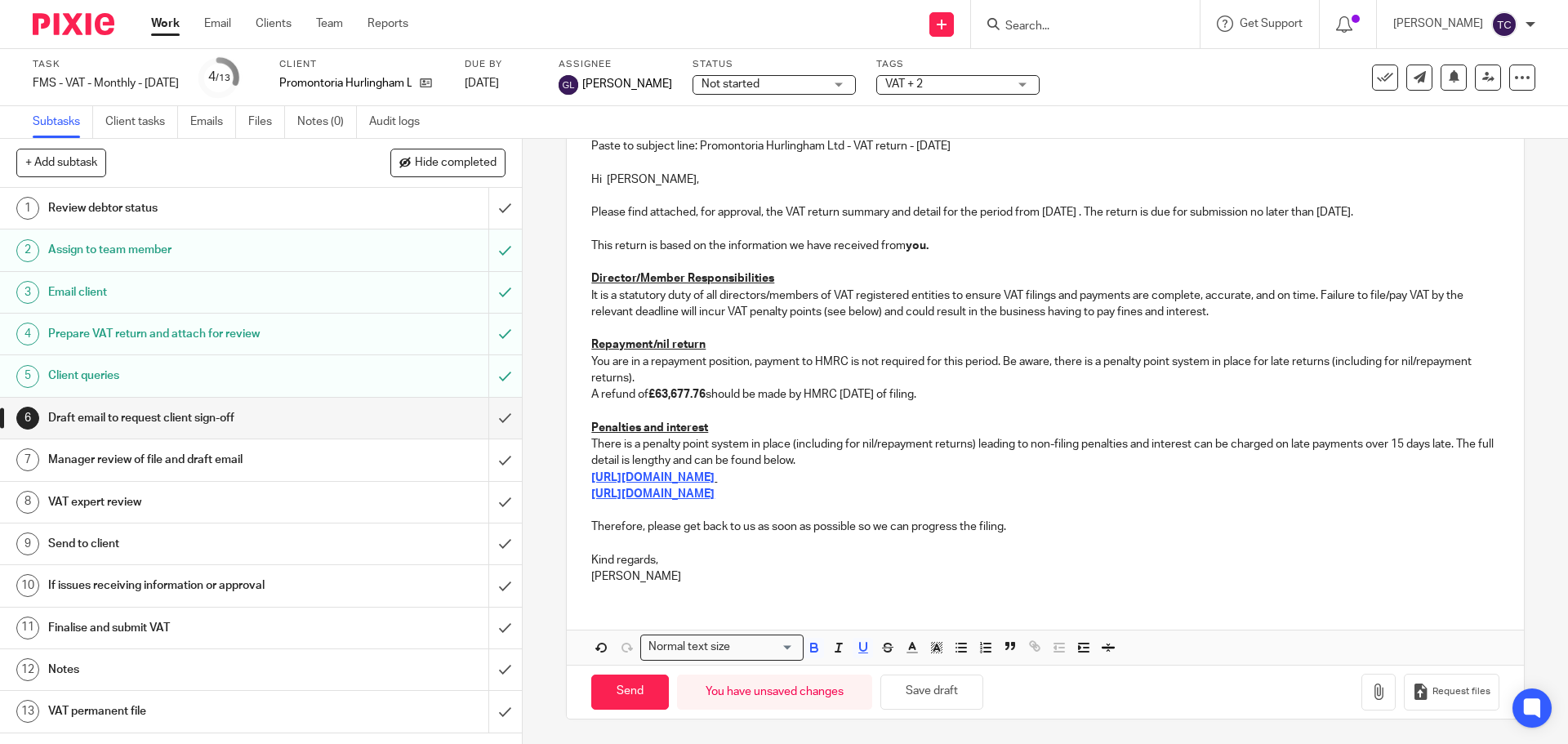
click at [629, 576] on p "[PERSON_NAME]" at bounding box center [1045, 575] width 907 height 16
click at [899, 691] on button "Save draft" at bounding box center [932, 691] width 103 height 35
click at [491, 418] on input "submit" at bounding box center [261, 417] width 522 height 40
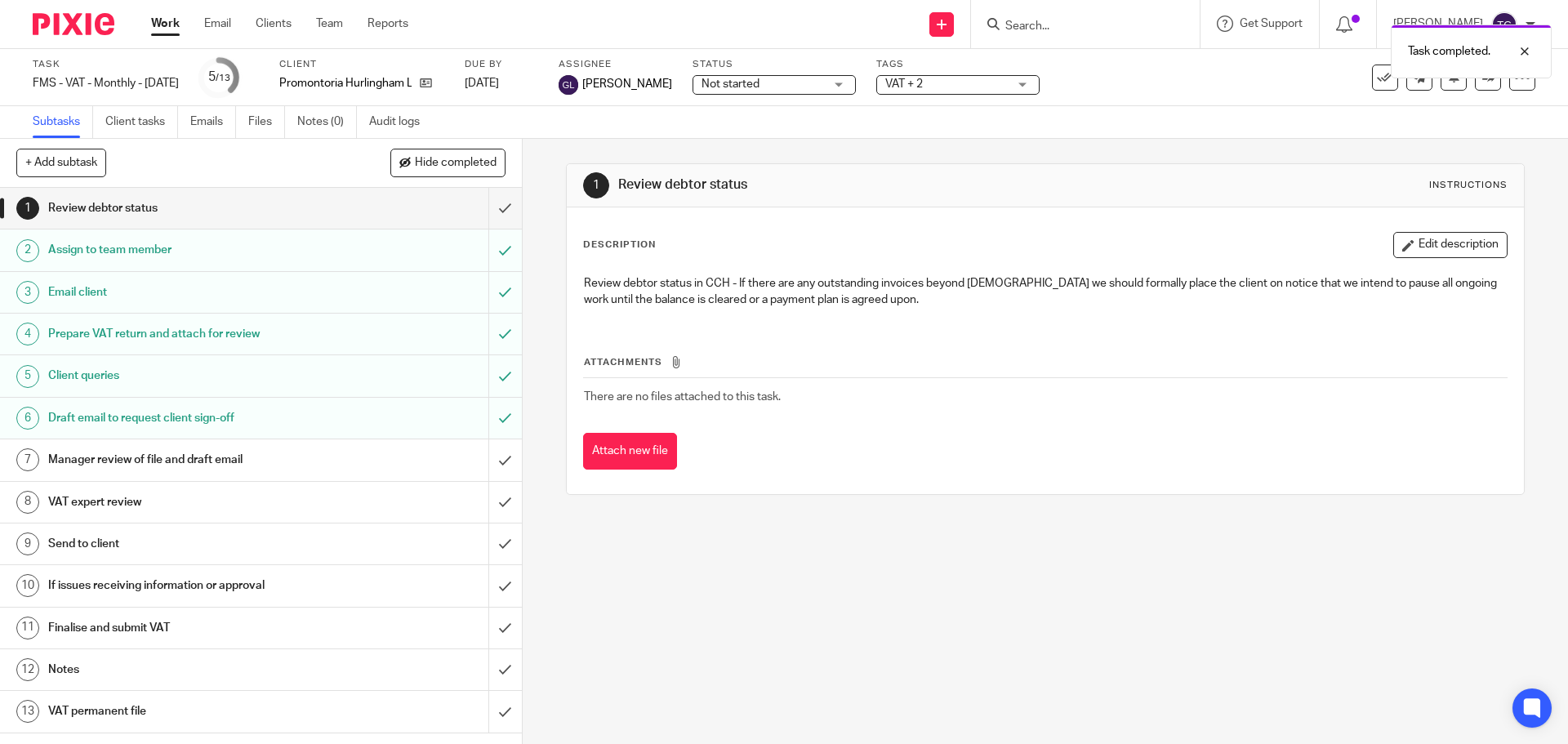
click at [250, 419] on h1 "Draft email to request client sign-off" at bounding box center [189, 418] width 283 height 24
